Goal: Entertainment & Leisure: Consume media (video, audio)

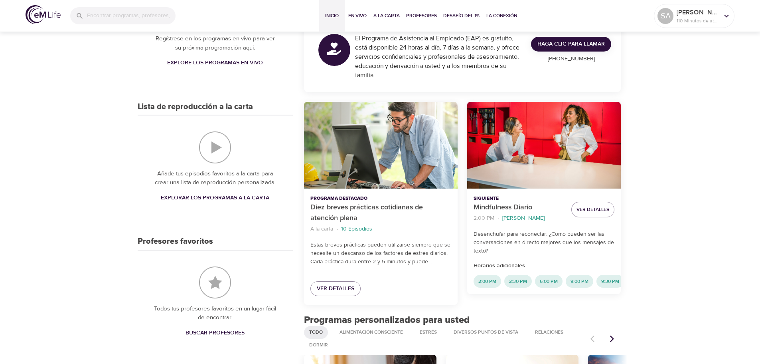
scroll to position [160, 0]
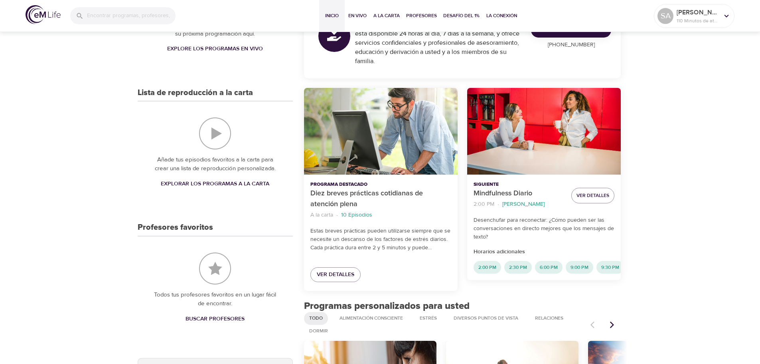
click at [217, 185] on span "Explorar los programas a la carta" at bounding box center [215, 184] width 109 height 10
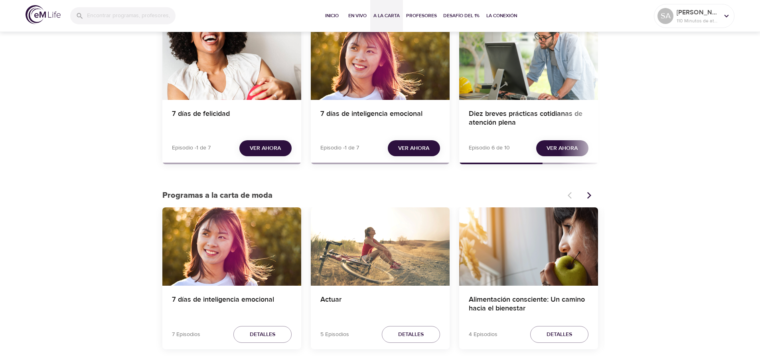
scroll to position [80, 0]
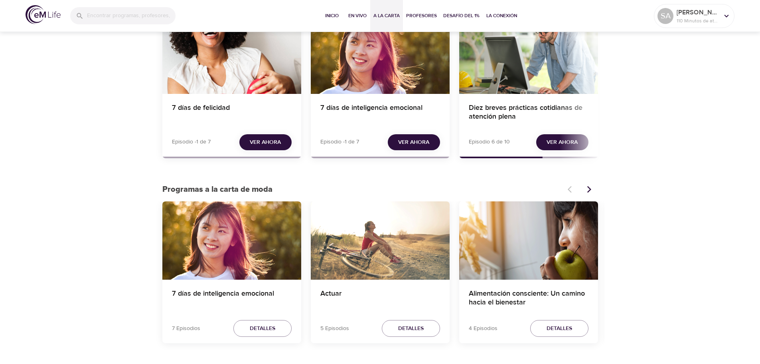
click at [562, 142] on span "Ver ahora" at bounding box center [562, 142] width 31 height 10
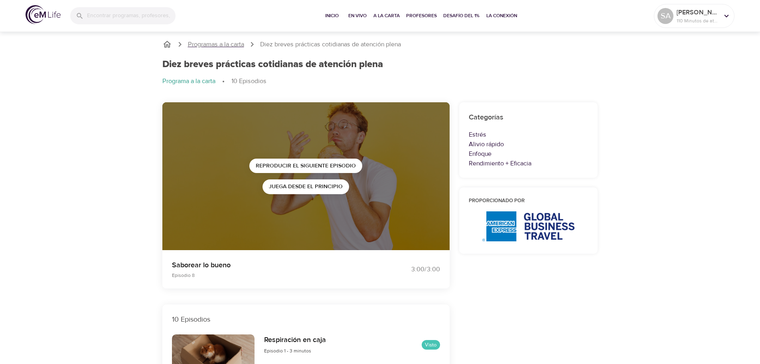
click at [228, 44] on p "Programas a la carta" at bounding box center [216, 44] width 56 height 9
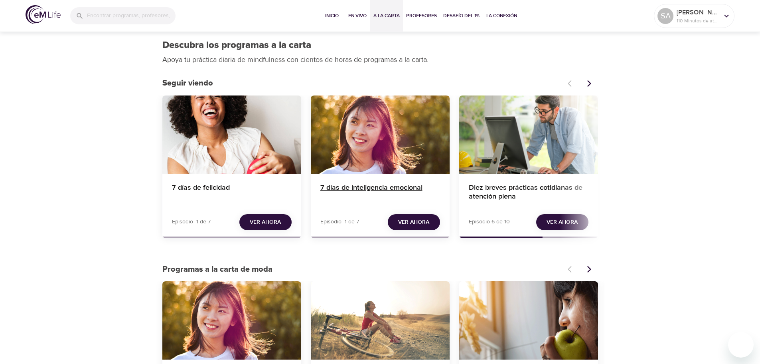
click at [357, 186] on h4 "7 días de inteligencia emocional" at bounding box center [381, 192] width 120 height 19
